Goal: Task Accomplishment & Management: Complete application form

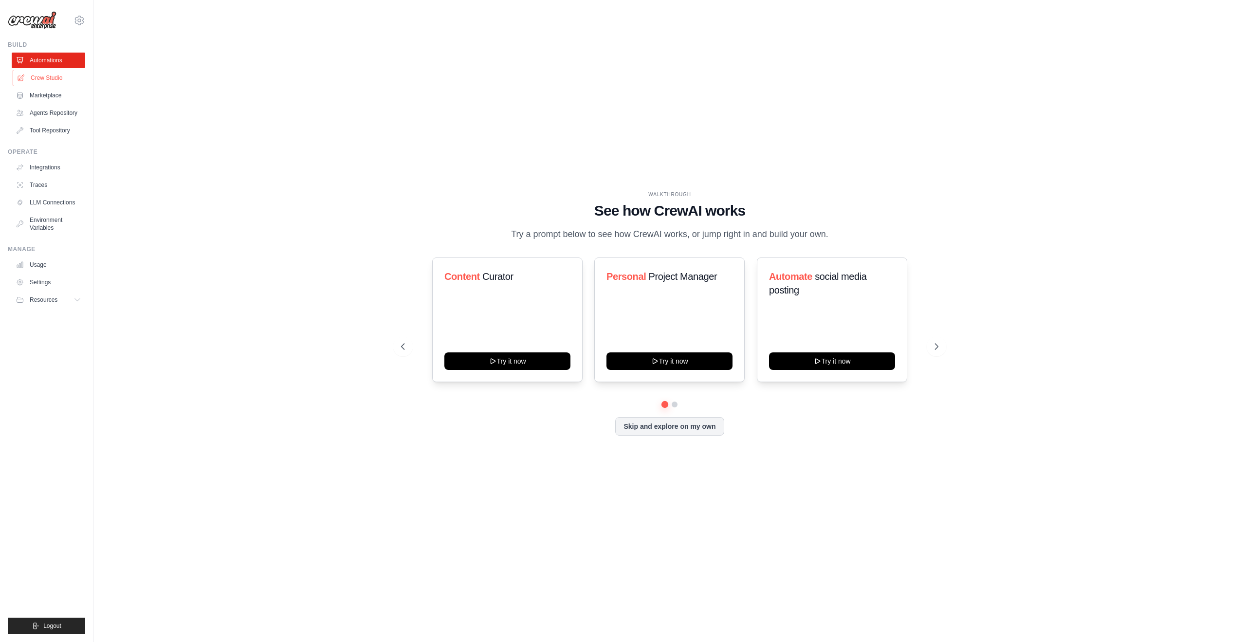
click at [47, 80] on link "Crew Studio" at bounding box center [49, 78] width 73 height 16
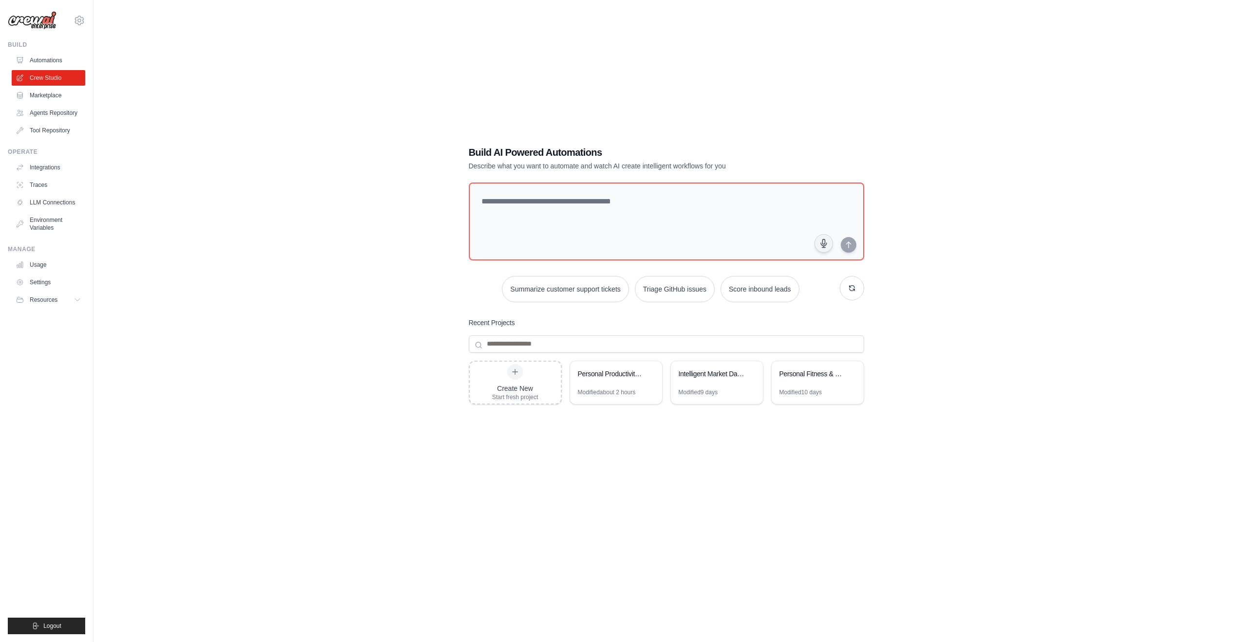
click at [438, 232] on div "Build AI Powered Automations Describe what you want to automate and watch AI cr…" at bounding box center [666, 331] width 1114 height 642
click at [709, 218] on textarea at bounding box center [665, 221] width 399 height 79
click at [965, 210] on div "Build AI Powered Automations Describe what you want to automate and watch AI cr…" at bounding box center [666, 331] width 1114 height 642
click at [429, 244] on div "Build AI Powered Automations Describe what you want to automate and watch AI cr…" at bounding box center [666, 331] width 1114 height 642
drag, startPoint x: 295, startPoint y: 79, endPoint x: 347, endPoint y: 24, distance: 75.4
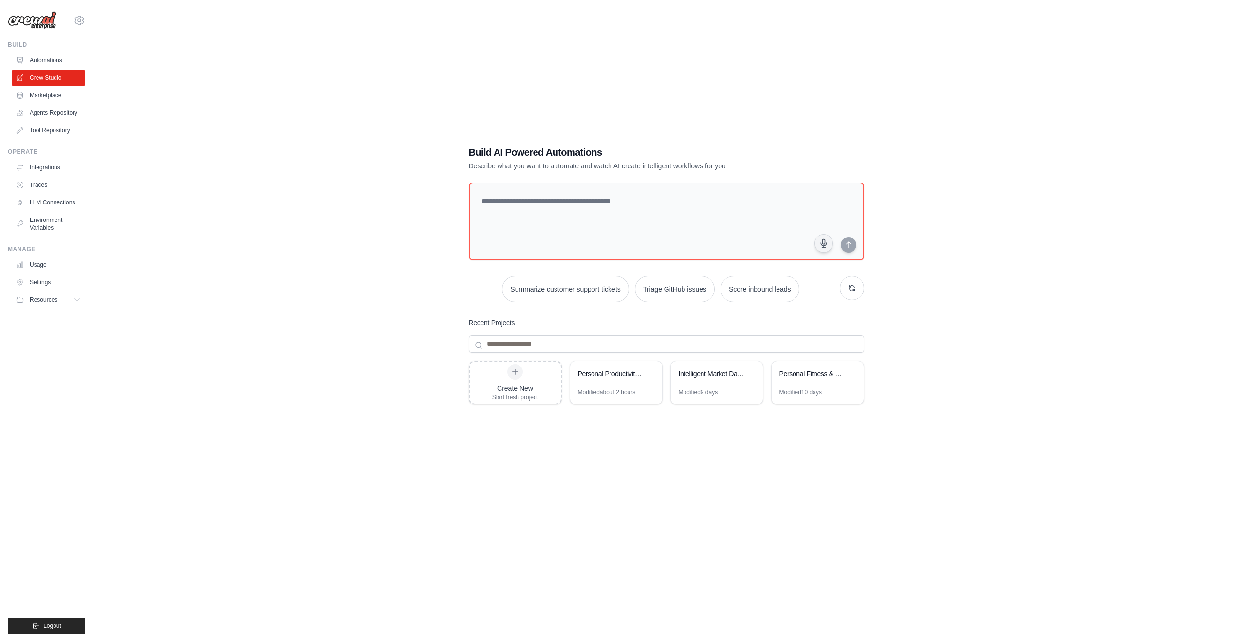
click at [296, 79] on div "Build AI Powered Automations Describe what you want to automate and watch AI cr…" at bounding box center [666, 331] width 1114 height 642
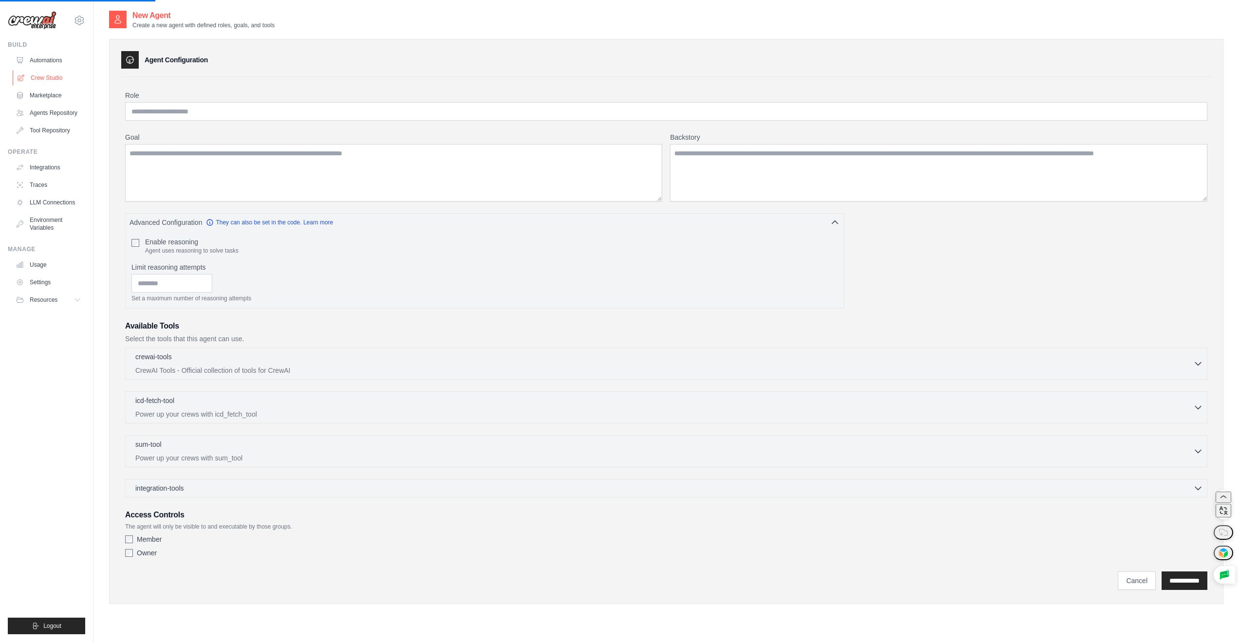
click at [46, 77] on link "Crew Studio" at bounding box center [49, 78] width 73 height 16
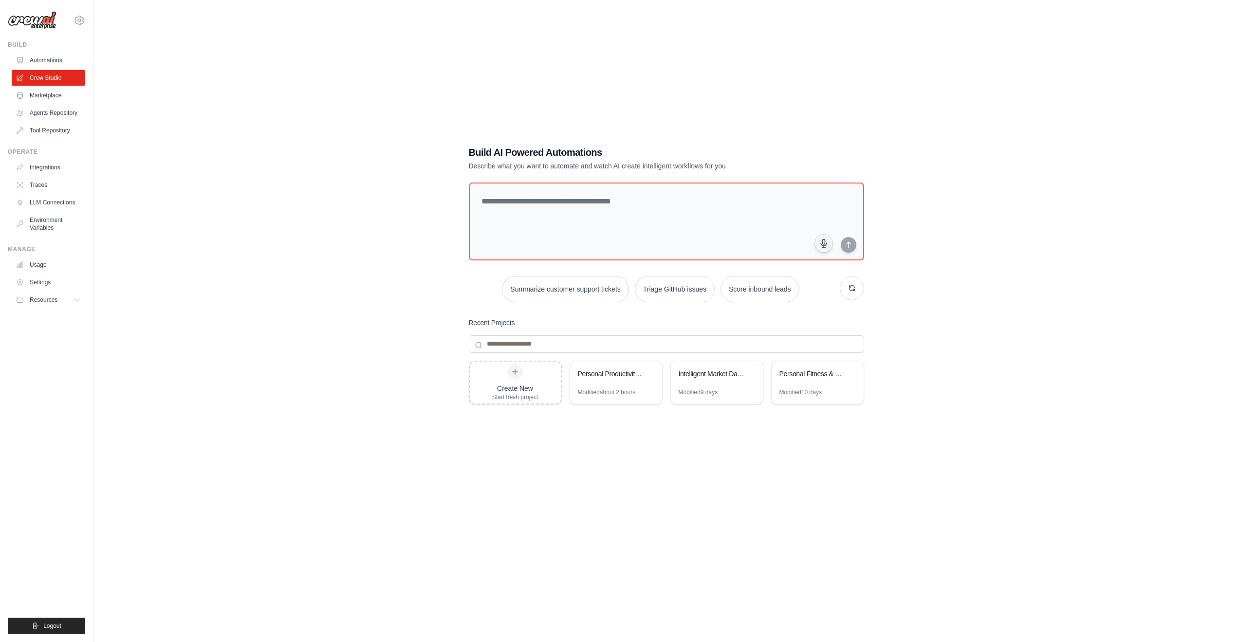
click at [438, 340] on div "Build AI Powered Automations Describe what you want to automate and watch AI cr…" at bounding box center [666, 331] width 1114 height 642
click at [506, 347] on input at bounding box center [666, 344] width 395 height 18
click at [55, 94] on link "Marketplace" at bounding box center [49, 96] width 73 height 16
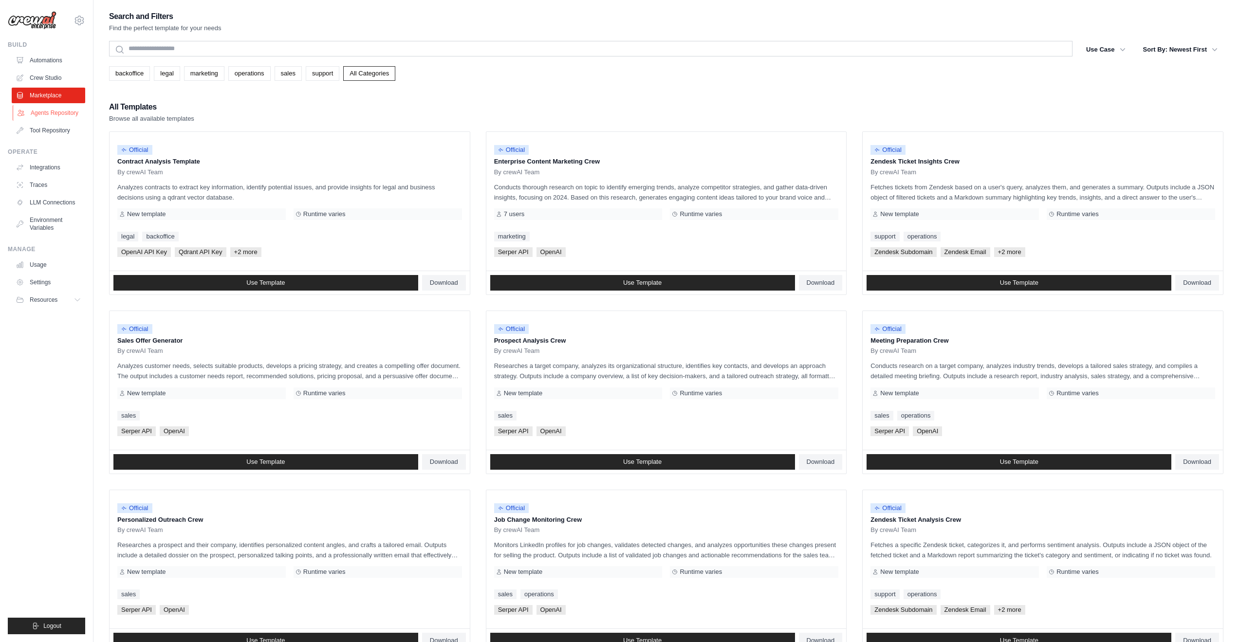
click at [65, 116] on link "Agents Repository" at bounding box center [49, 113] width 73 height 16
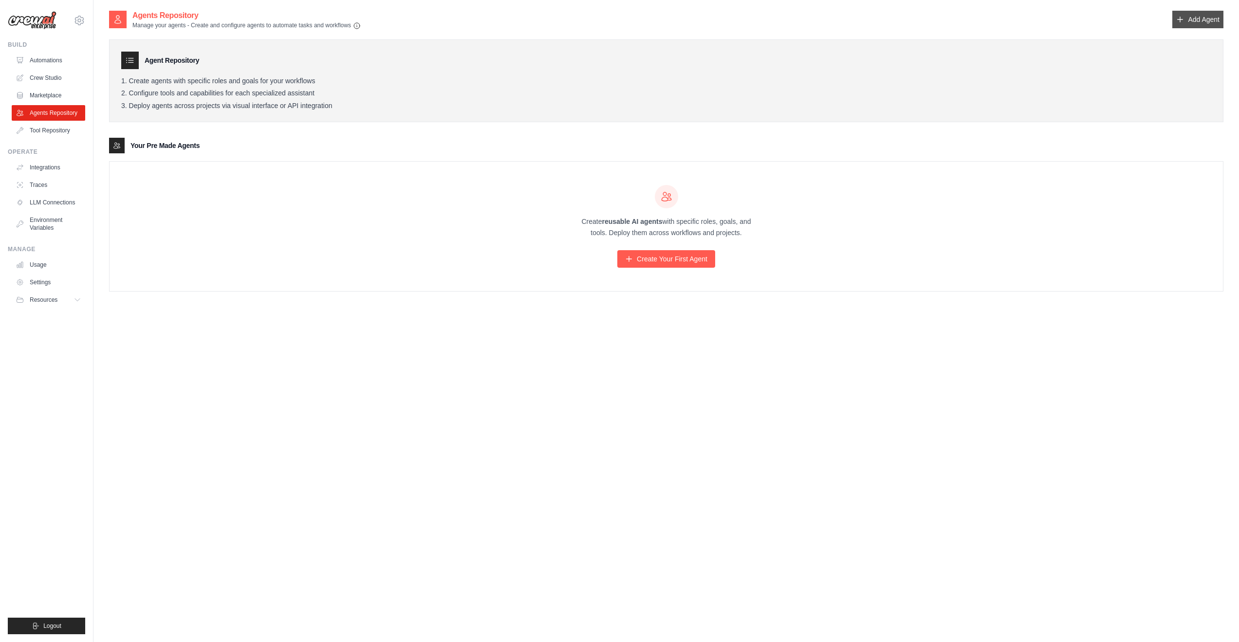
click at [1204, 14] on link "Add Agent" at bounding box center [1197, 20] width 51 height 18
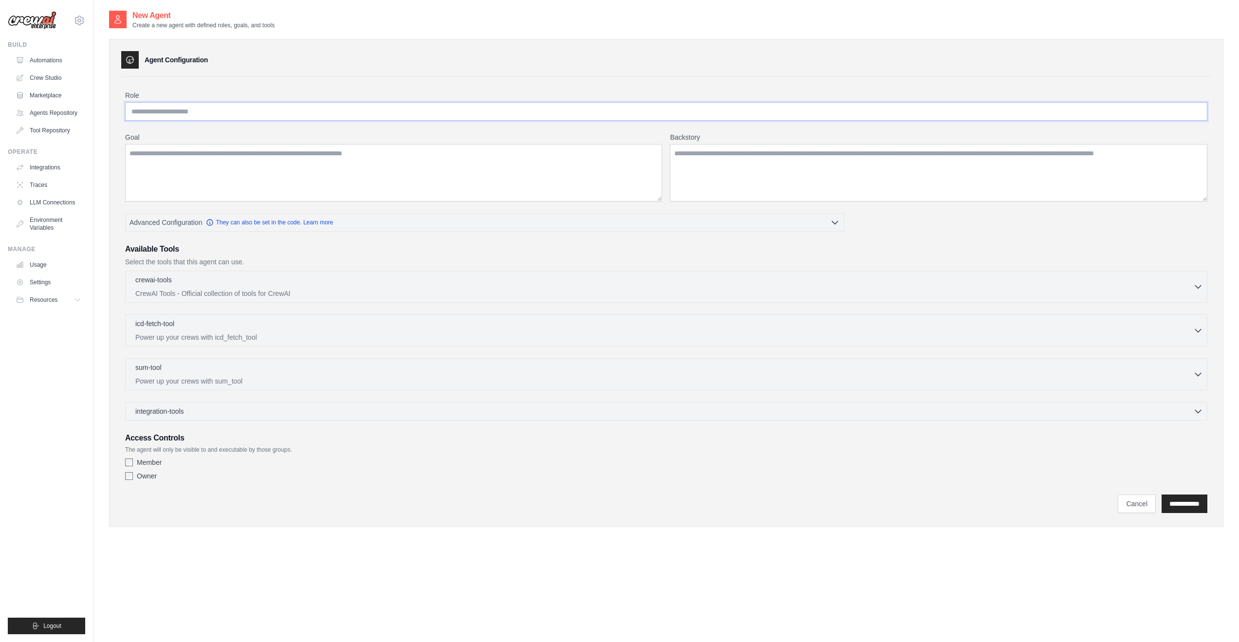
click at [186, 110] on input "Role" at bounding box center [666, 111] width 1082 height 18
click at [714, 157] on textarea "Backstory" at bounding box center [938, 172] width 537 height 57
click at [269, 224] on link "They can also be set in the code. Learn more" at bounding box center [269, 222] width 127 height 8
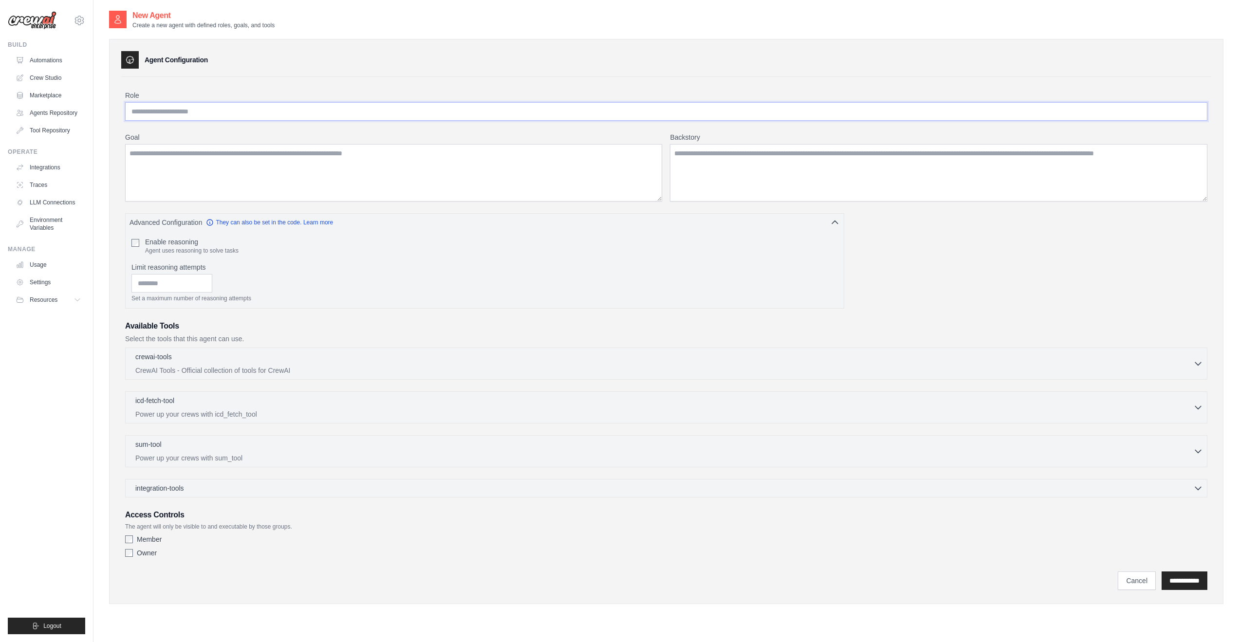
click at [190, 114] on input "Role" at bounding box center [666, 111] width 1082 height 18
click at [130, 60] on icon at bounding box center [130, 60] width 10 height 10
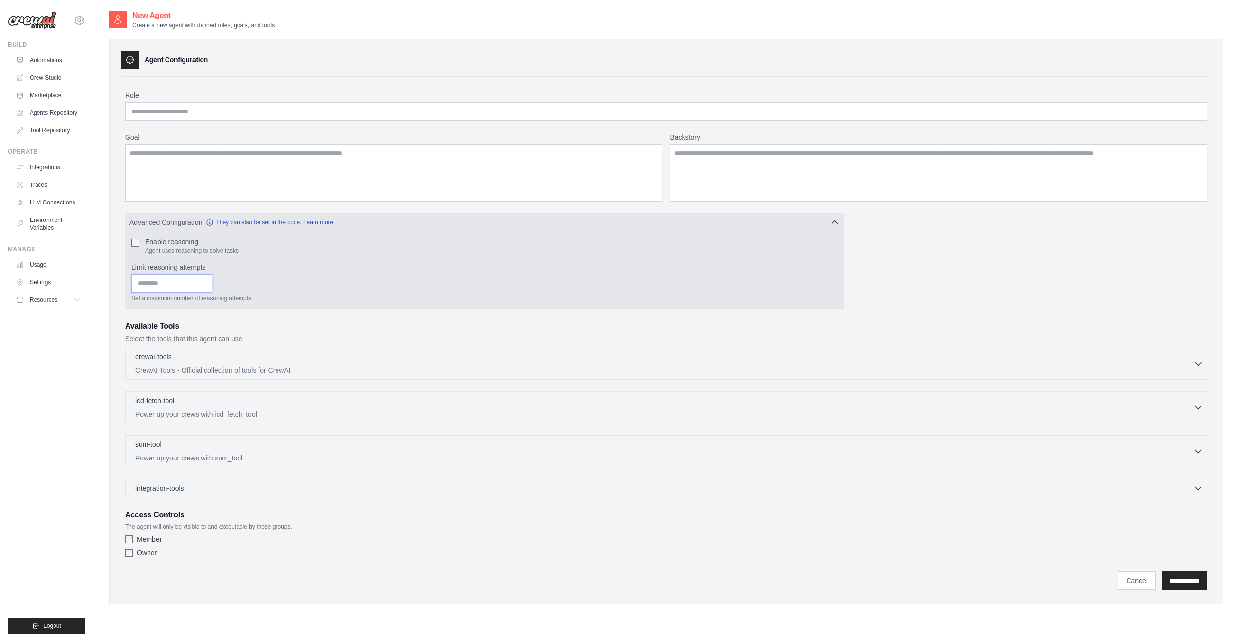
click at [178, 285] on input "Limit reasoning attempts" at bounding box center [171, 283] width 81 height 18
click at [184, 263] on label "Limit reasoning attempts" at bounding box center [484, 267] width 706 height 10
click at [184, 274] on input "Limit reasoning attempts" at bounding box center [171, 283] width 81 height 18
click at [162, 244] on label "Enable reasoning" at bounding box center [191, 242] width 93 height 10
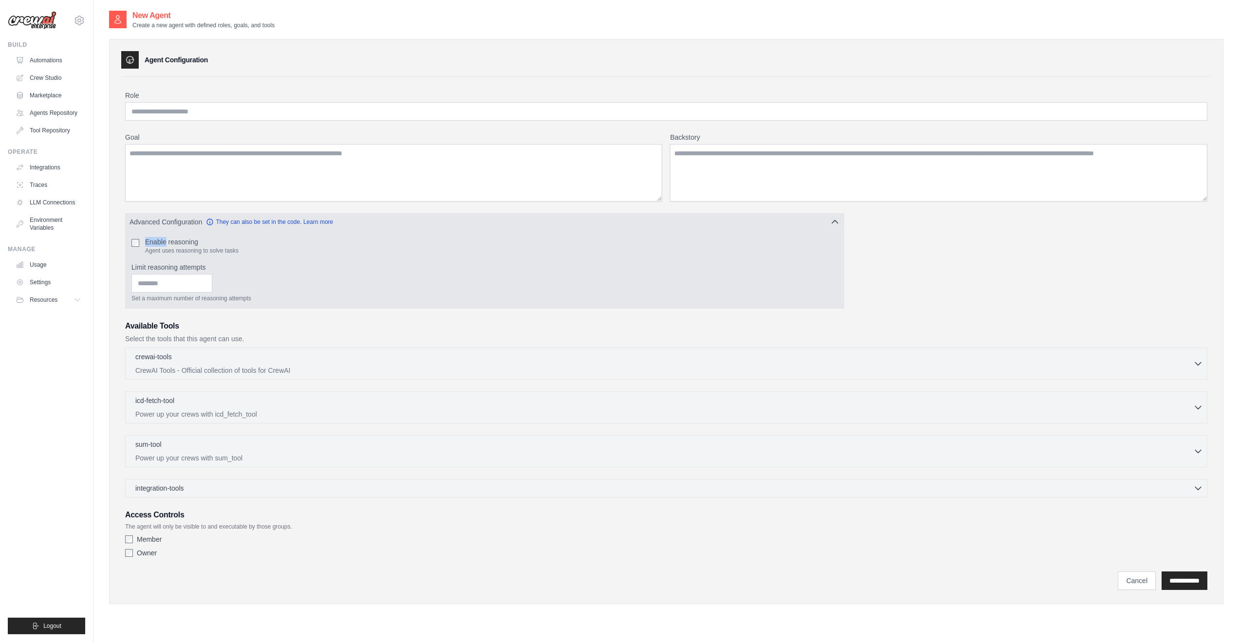
click at [184, 223] on span "Advanced Configuration" at bounding box center [165, 222] width 73 height 10
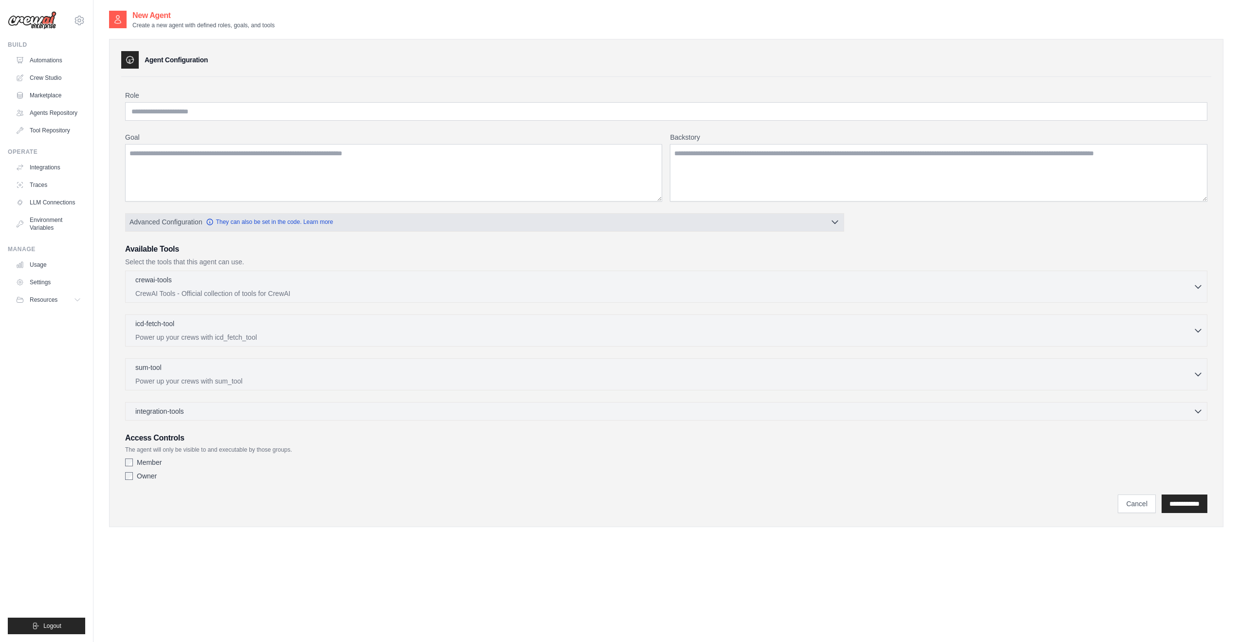
click at [184, 223] on span "Advanced Configuration" at bounding box center [165, 222] width 73 height 10
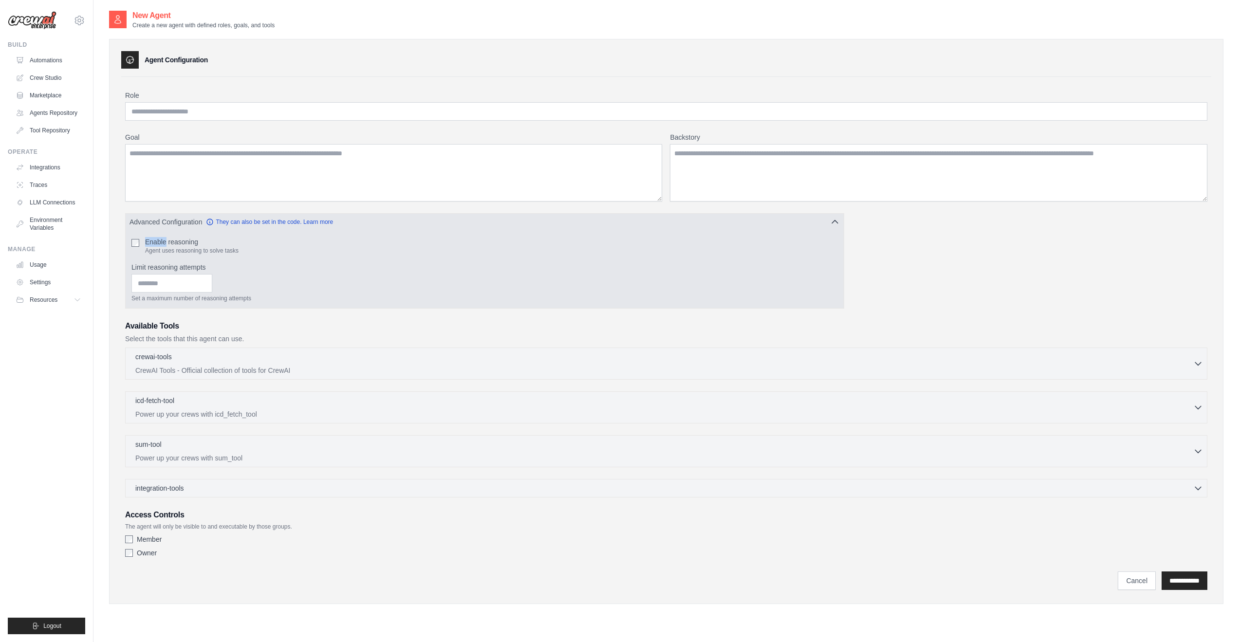
click at [184, 223] on span "Advanced Configuration" at bounding box center [165, 222] width 73 height 10
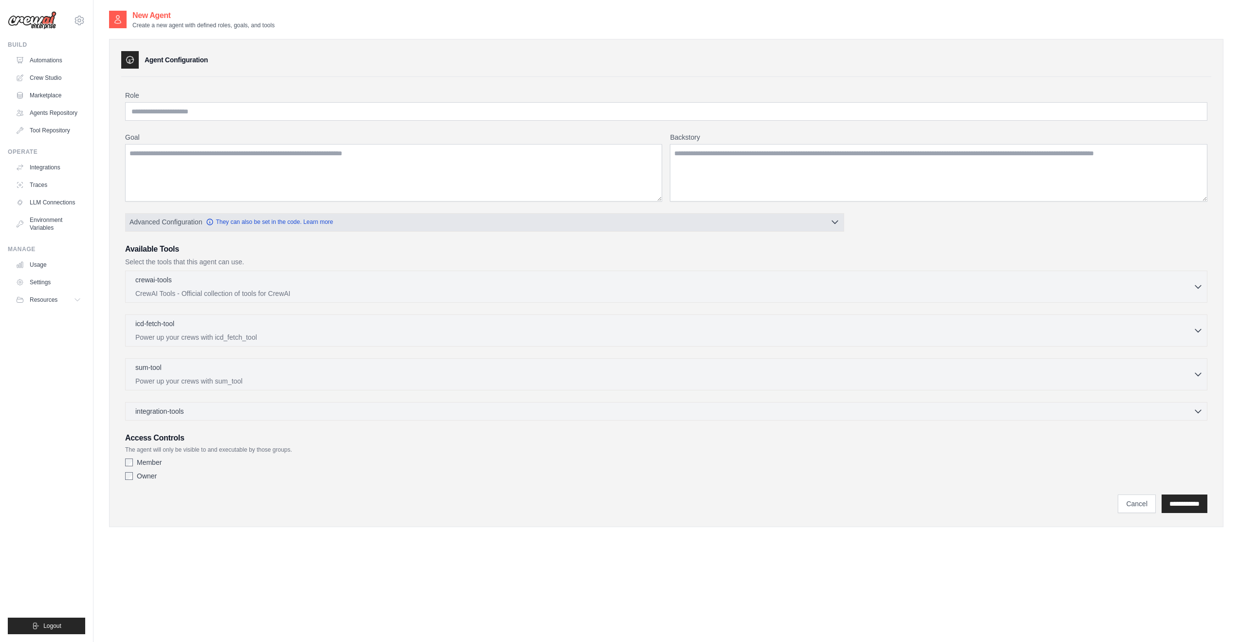
click at [177, 222] on span "Advanced Configuration" at bounding box center [165, 222] width 73 height 10
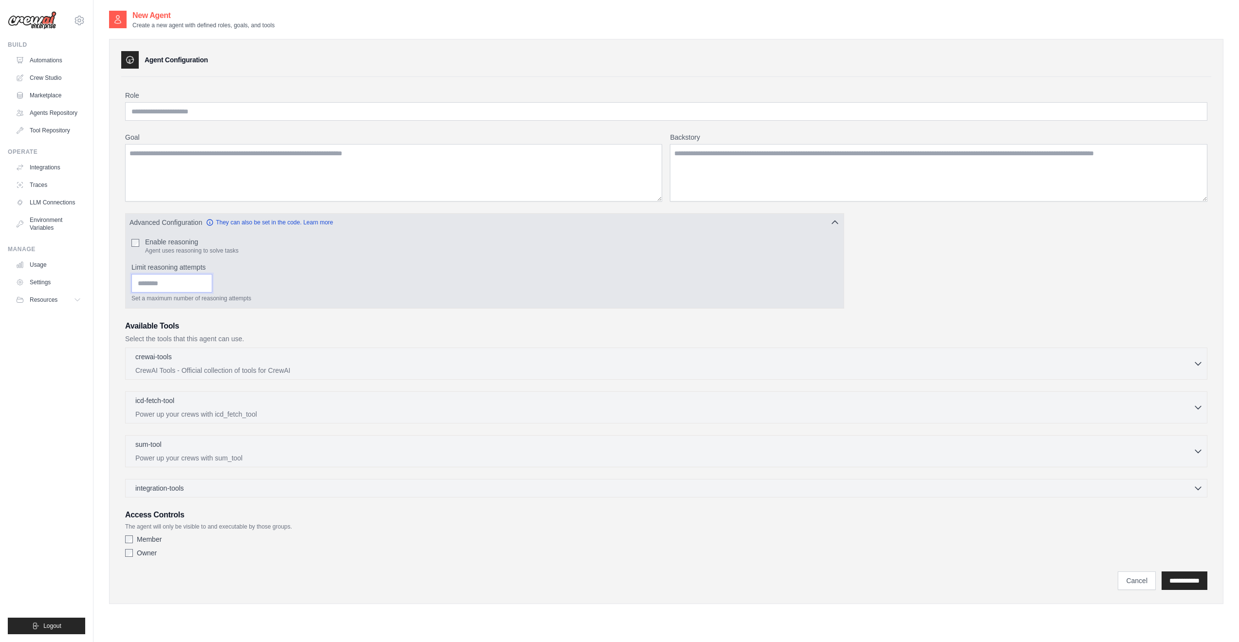
click at [183, 282] on input "Limit reasoning attempts" at bounding box center [171, 283] width 81 height 18
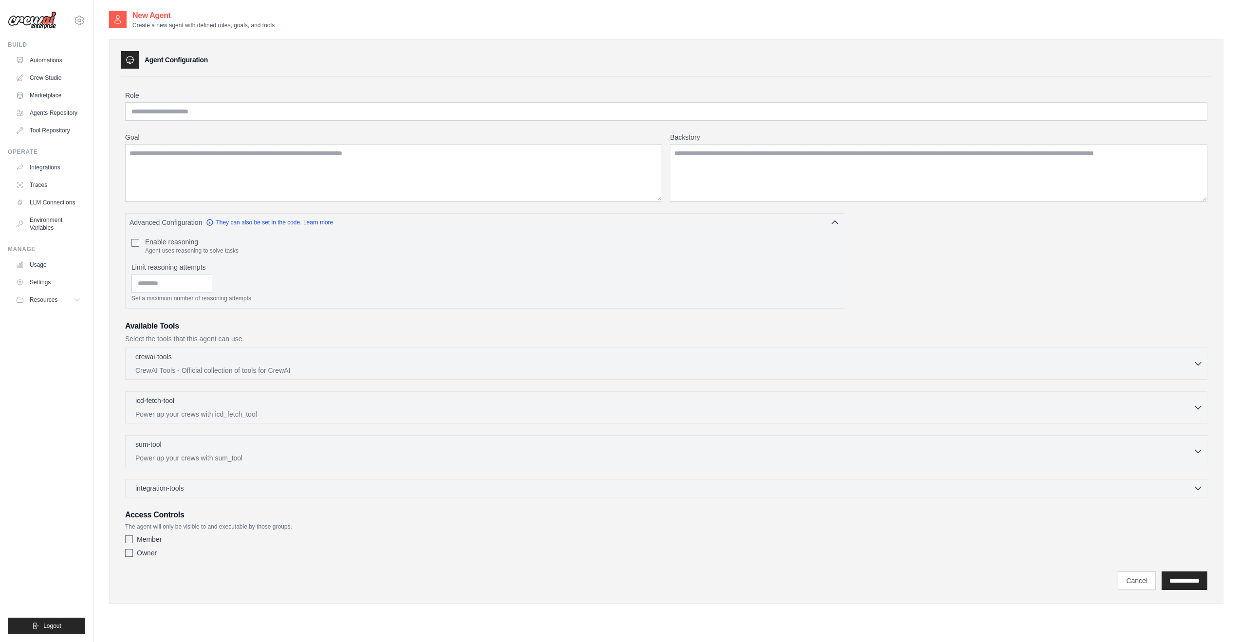
click at [146, 556] on label "Owner" at bounding box center [147, 553] width 20 height 10
click at [145, 555] on label "Owner" at bounding box center [147, 553] width 20 height 10
